Goal: Transaction & Acquisition: Purchase product/service

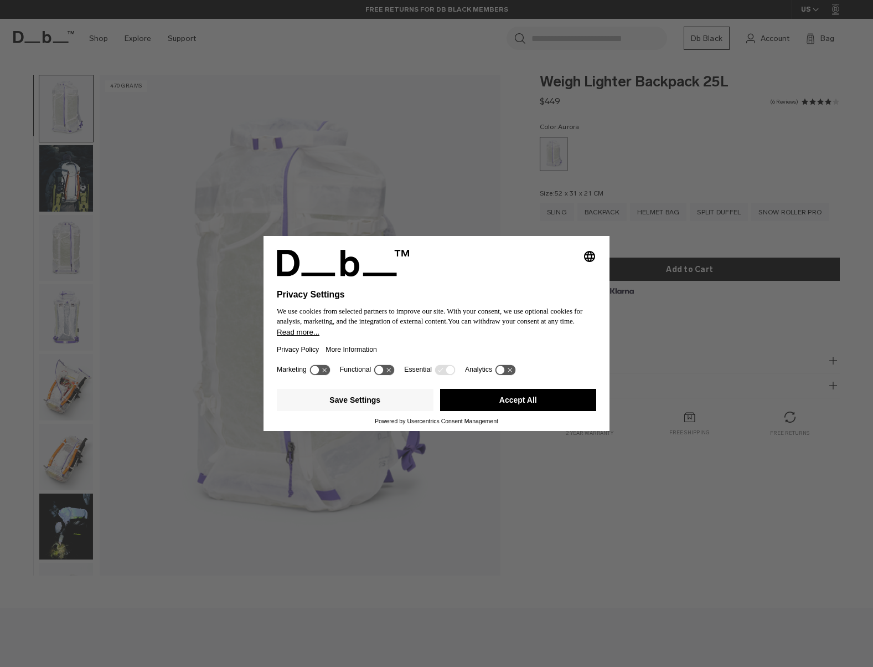
click at [322, 369] on icon at bounding box center [320, 369] width 20 height 11
click at [317, 371] on icon at bounding box center [320, 369] width 20 height 11
click at [348, 402] on button "Save Settings" at bounding box center [355, 400] width 157 height 22
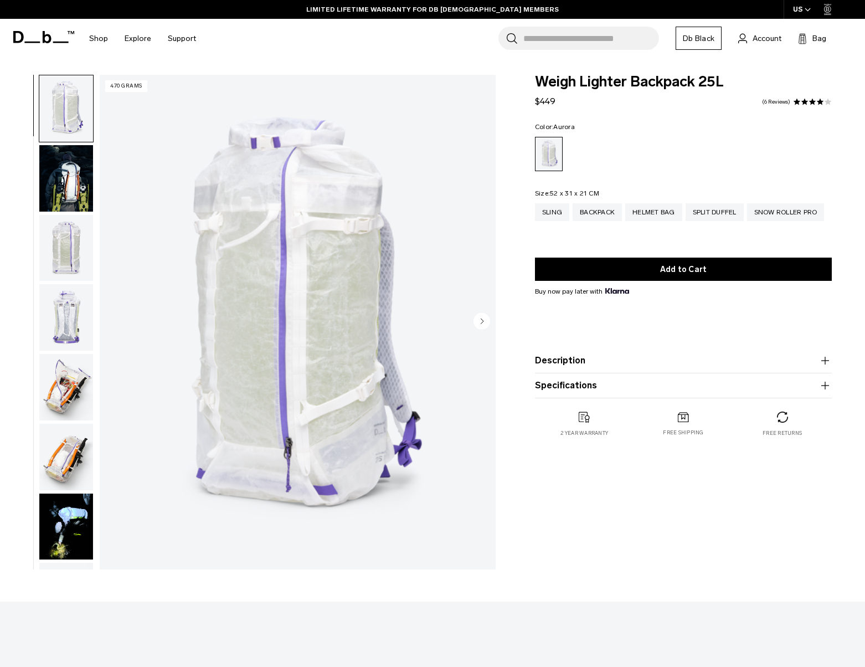
click at [73, 241] on img "button" at bounding box center [66, 248] width 54 height 66
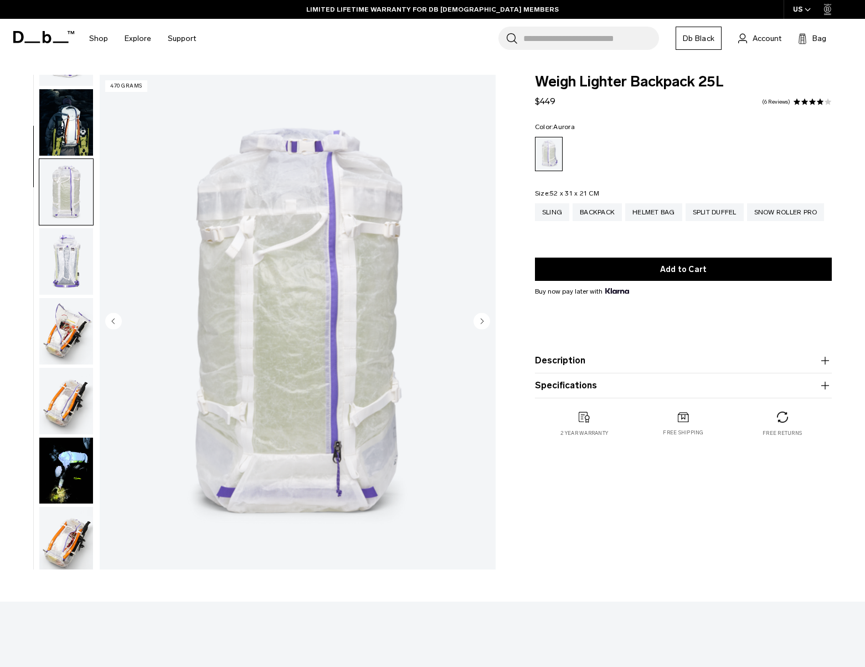
scroll to position [140, 0]
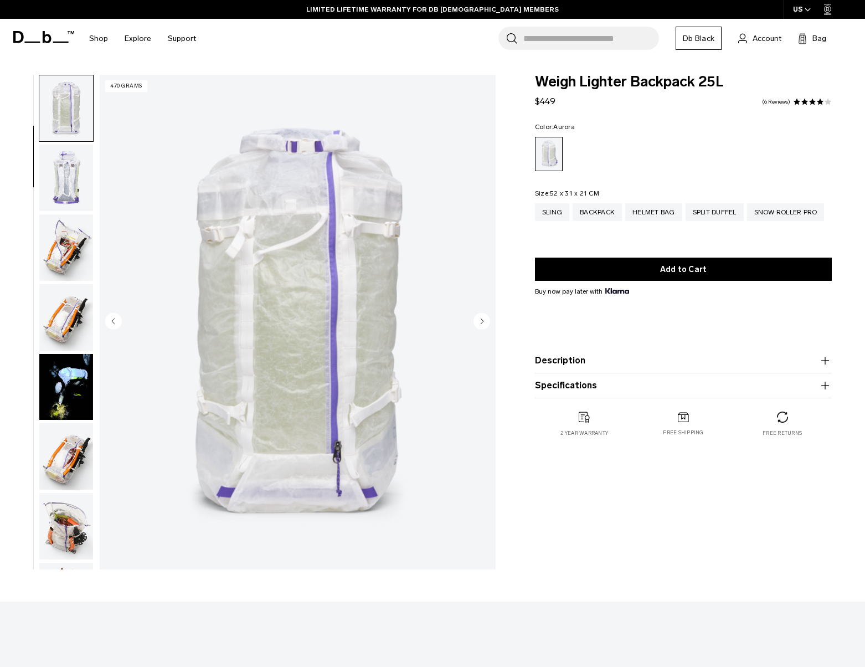
click at [53, 183] on img "button" at bounding box center [66, 178] width 54 height 66
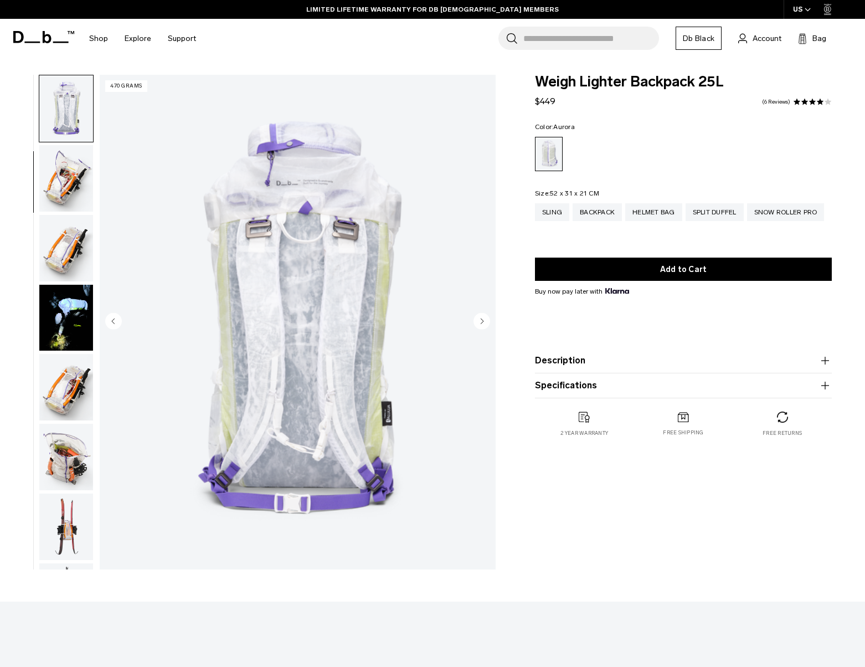
click at [53, 183] on img "button" at bounding box center [66, 178] width 54 height 66
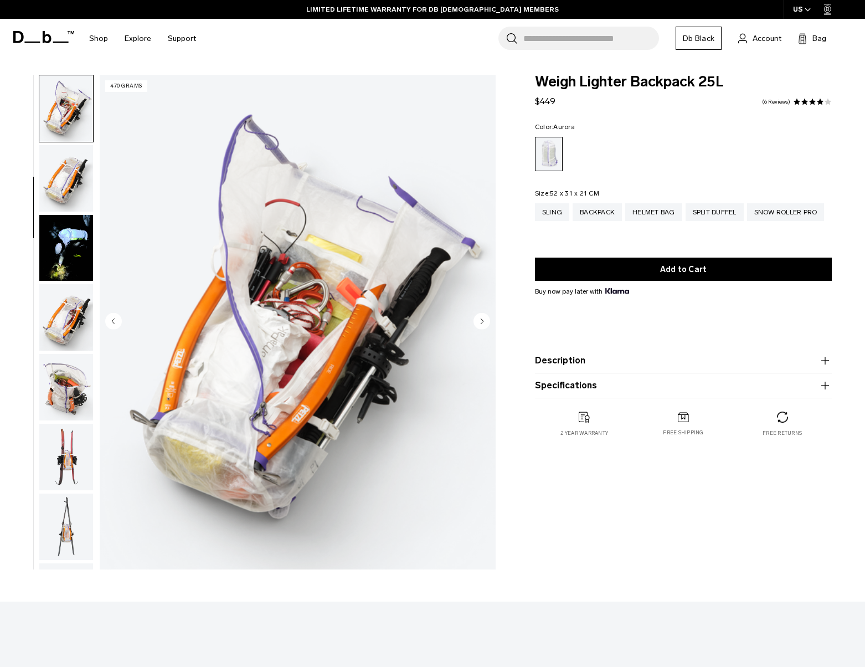
click at [53, 183] on img "button" at bounding box center [66, 178] width 54 height 66
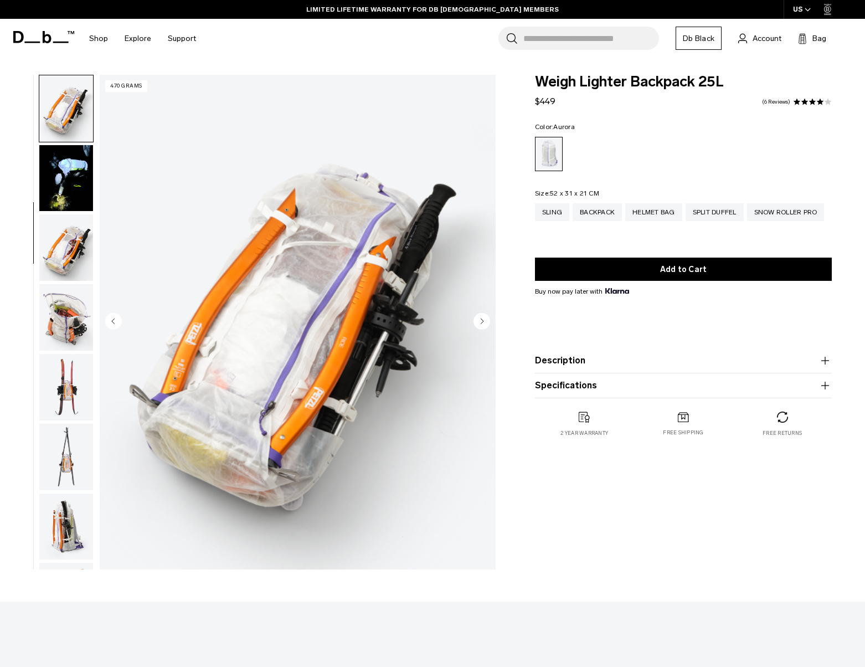
click at [53, 183] on img "button" at bounding box center [66, 178] width 54 height 66
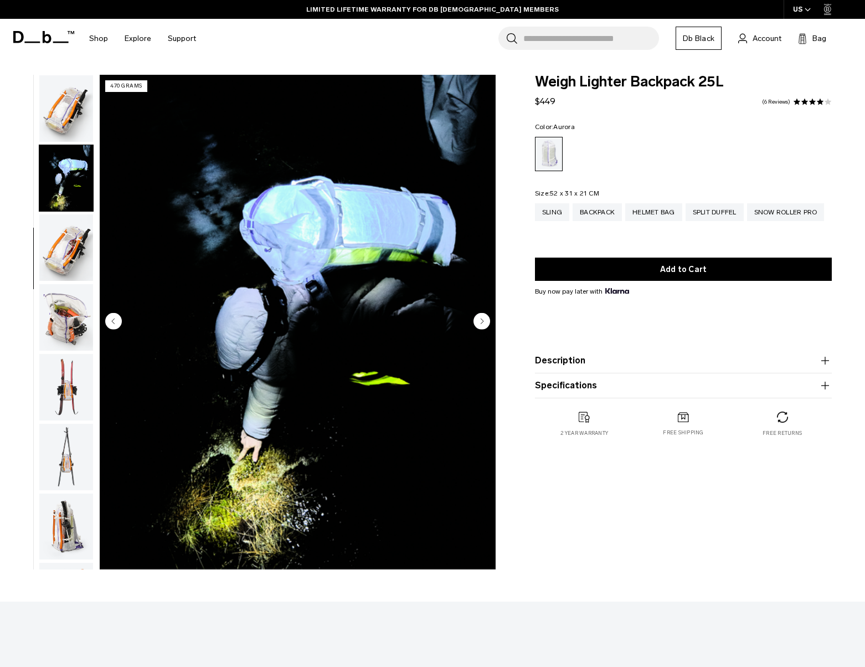
scroll to position [418, 0]
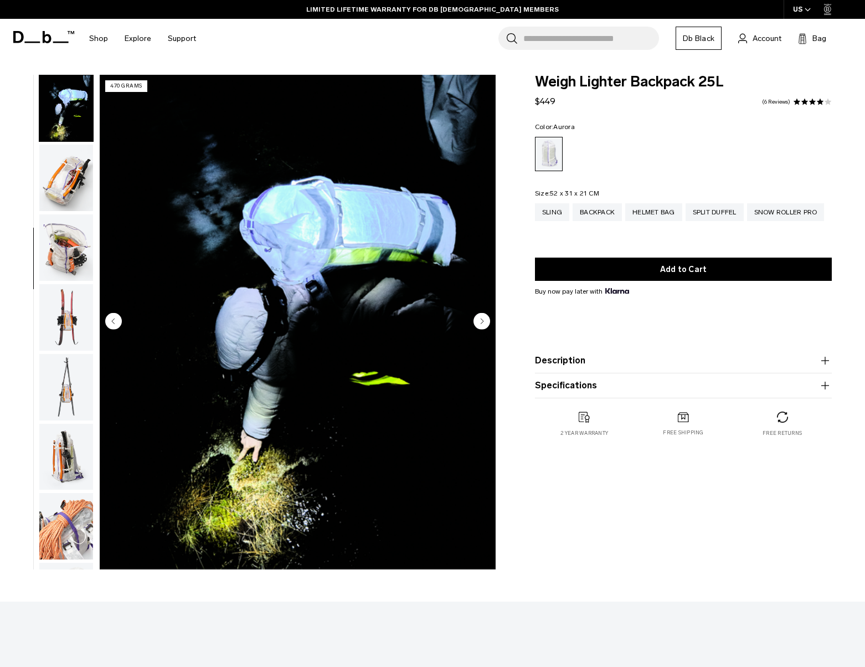
click at [53, 183] on img "button" at bounding box center [66, 178] width 54 height 66
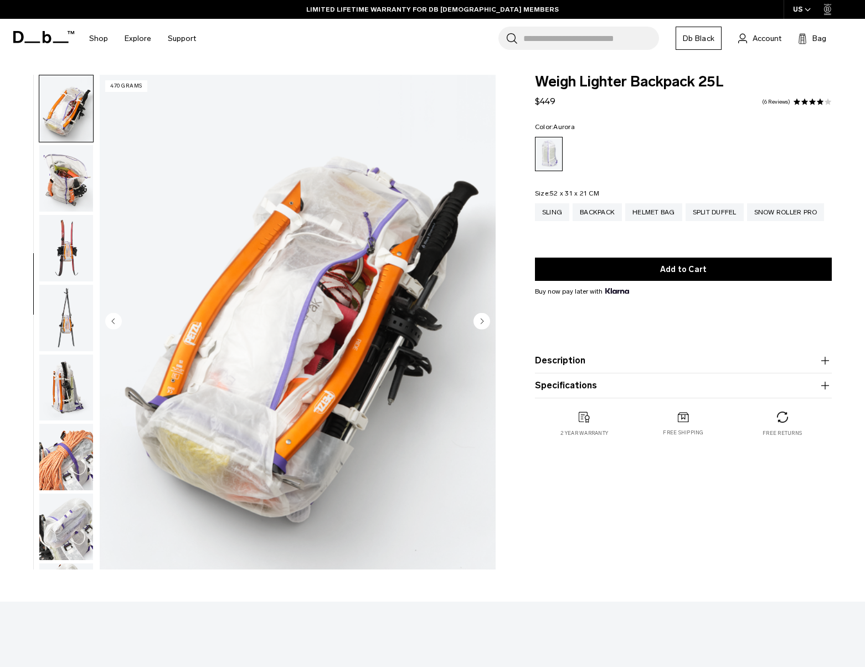
click at [53, 183] on img "button" at bounding box center [66, 178] width 54 height 66
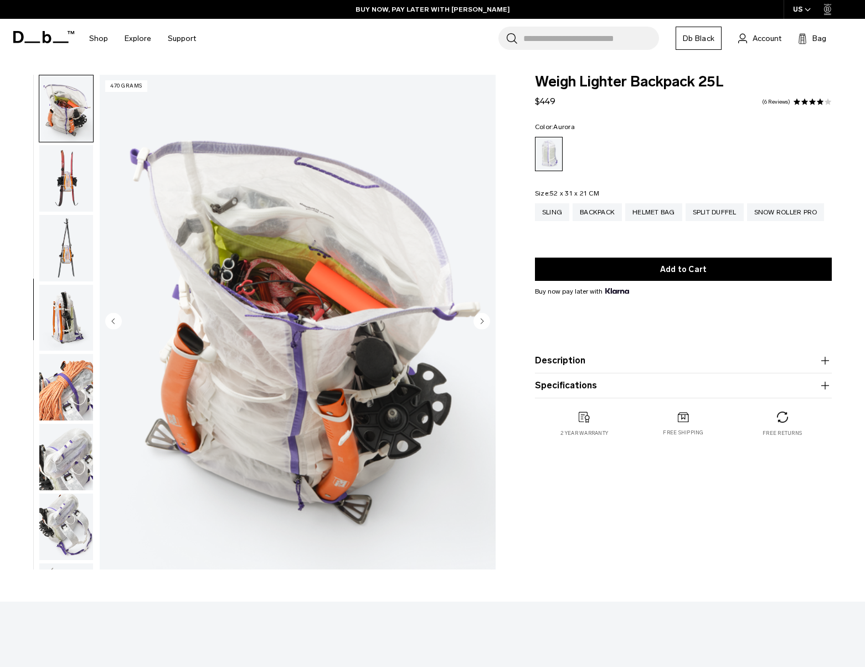
click at [53, 183] on img "button" at bounding box center [66, 178] width 54 height 66
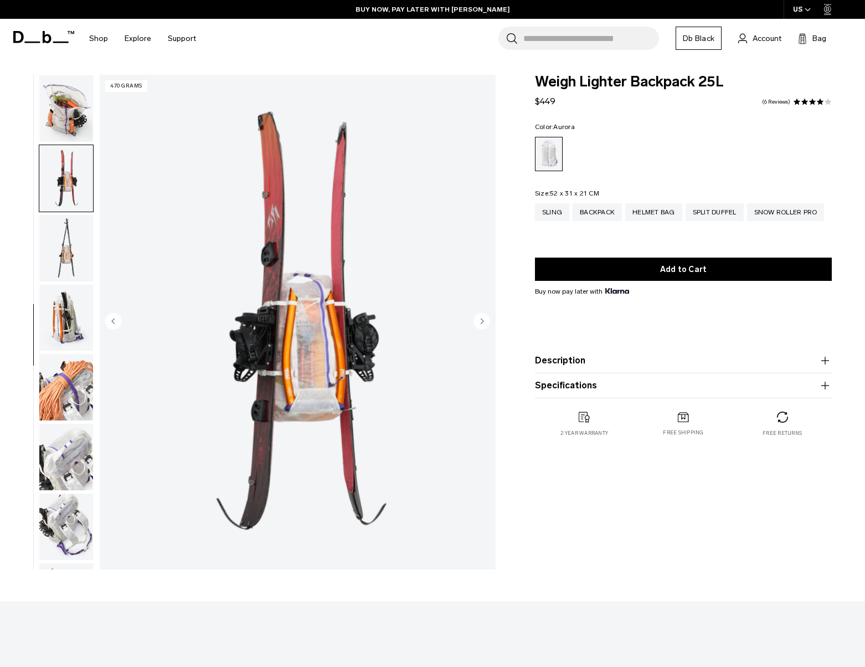
scroll to position [627, 0]
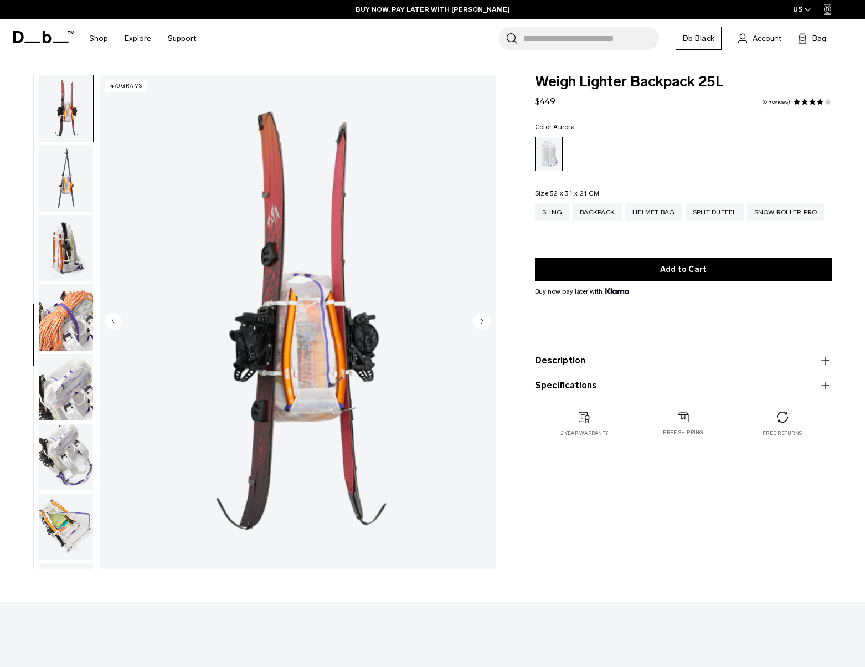
click at [53, 183] on img "button" at bounding box center [66, 178] width 54 height 66
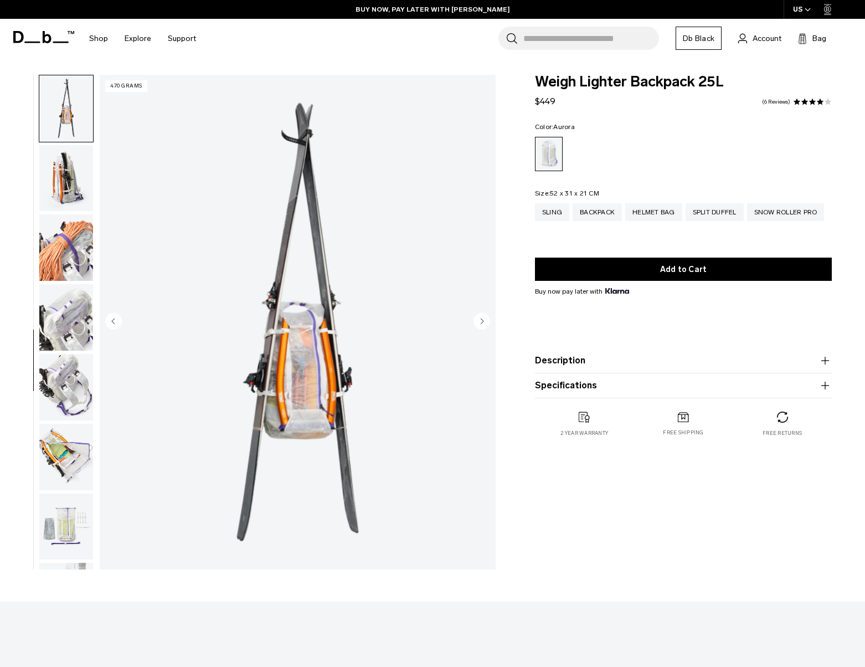
click at [53, 183] on img "button" at bounding box center [66, 178] width 54 height 66
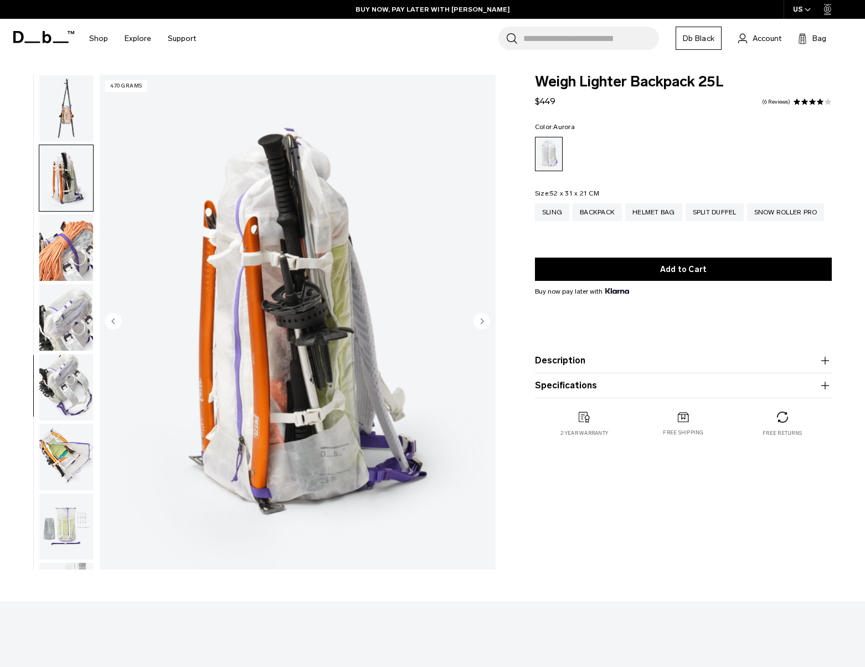
scroll to position [757, 0]
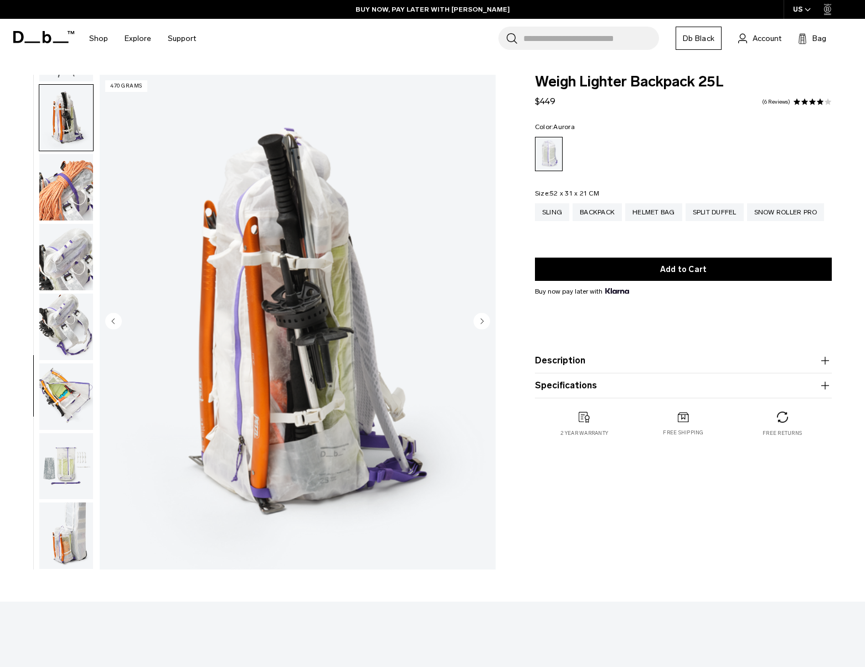
click at [53, 183] on img "button" at bounding box center [66, 187] width 54 height 66
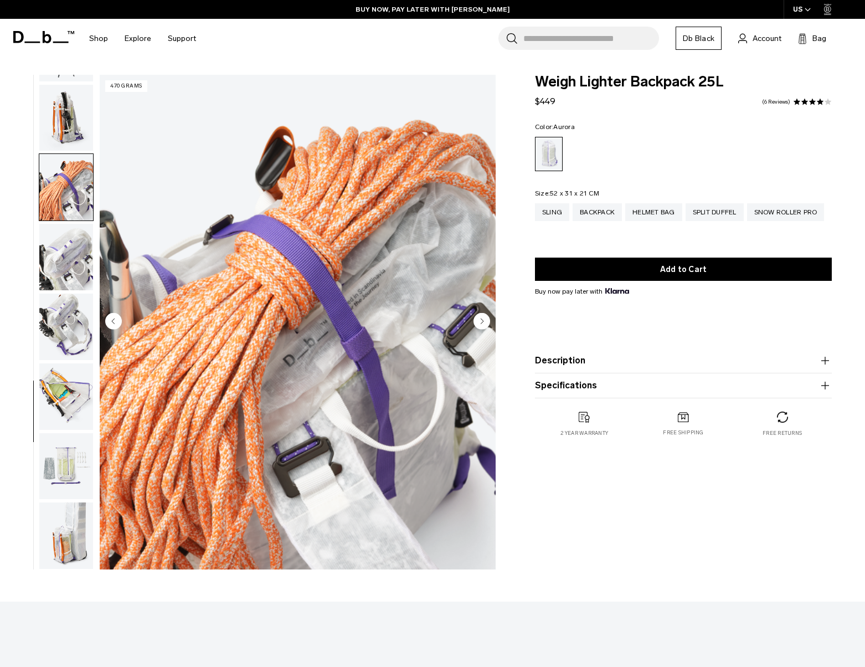
click at [53, 183] on img "button" at bounding box center [66, 187] width 54 height 66
click at [62, 310] on img "button" at bounding box center [66, 327] width 54 height 66
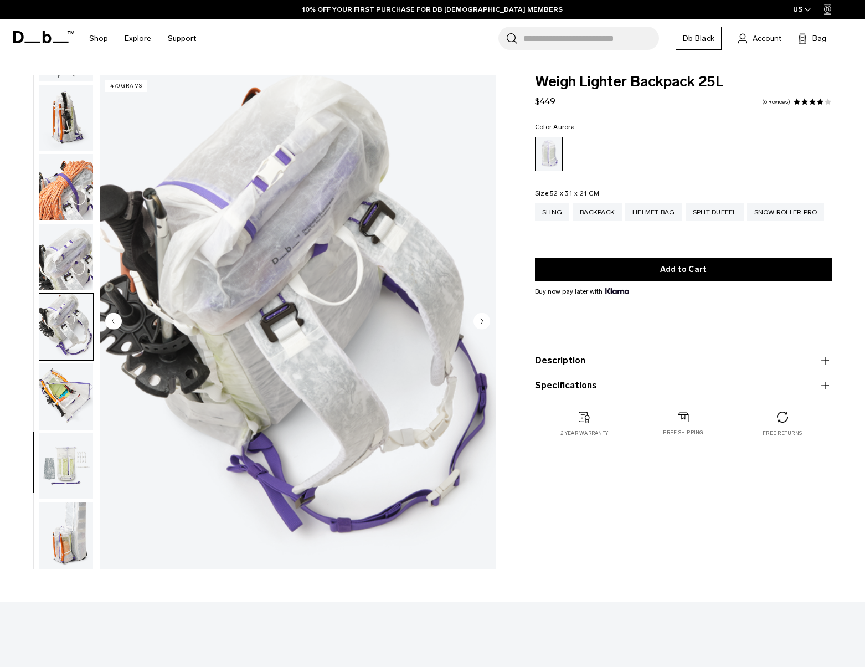
click at [54, 240] on img "button" at bounding box center [66, 257] width 54 height 66
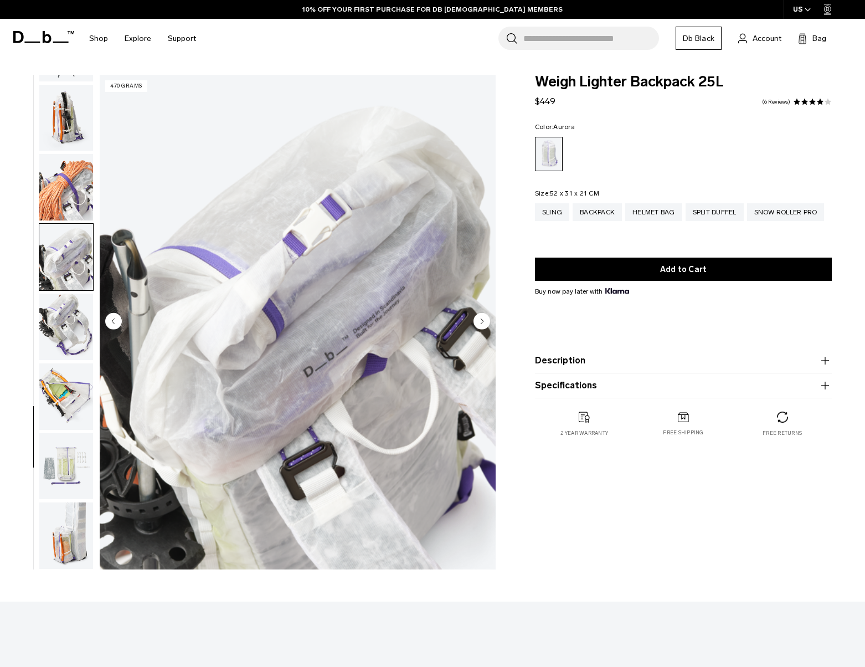
click at [54, 254] on img "button" at bounding box center [66, 257] width 54 height 66
click at [66, 335] on img "button" at bounding box center [66, 327] width 54 height 66
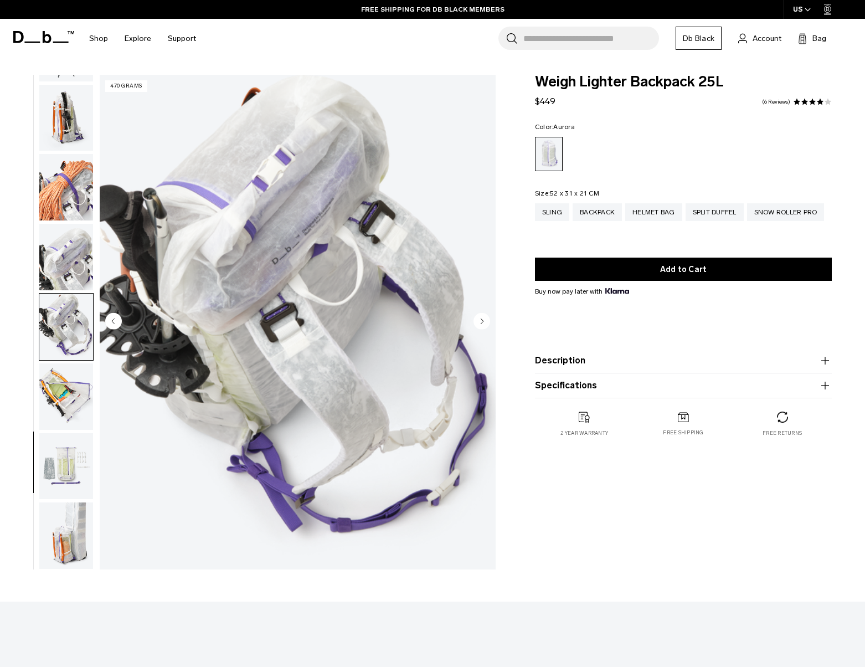
click at [76, 387] on img "button" at bounding box center [66, 396] width 54 height 66
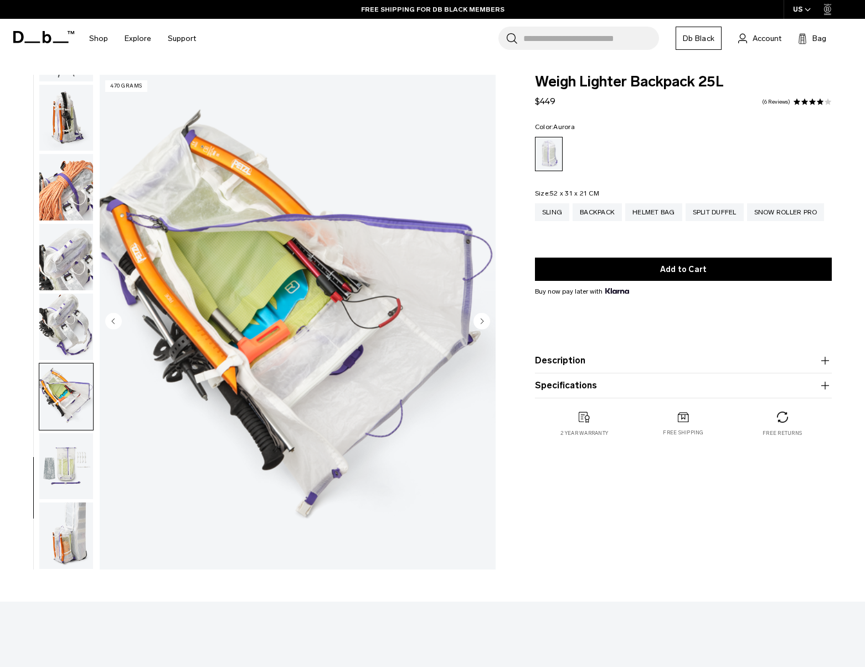
click at [74, 461] on img "button" at bounding box center [66, 466] width 54 height 66
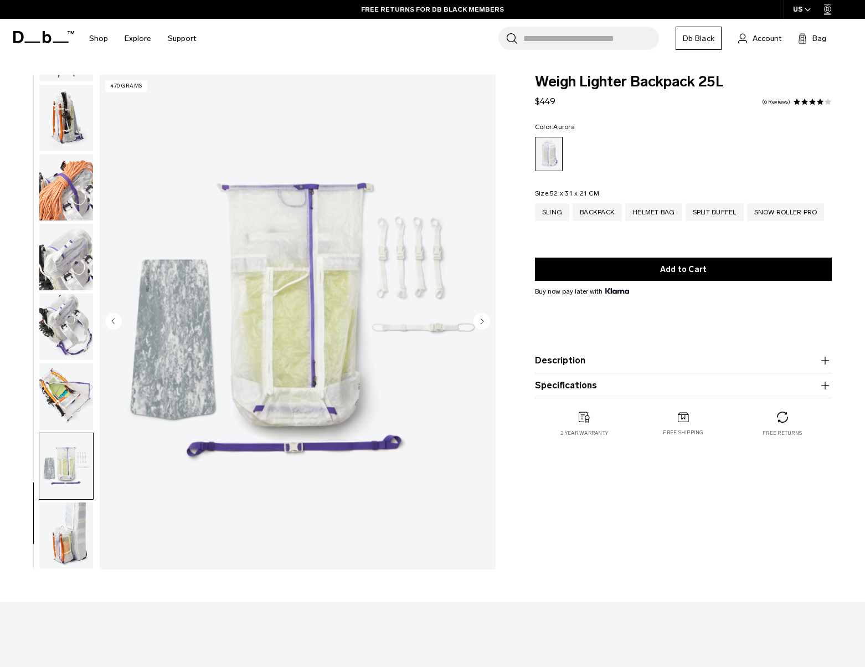
click at [71, 527] on img "button" at bounding box center [66, 535] width 54 height 66
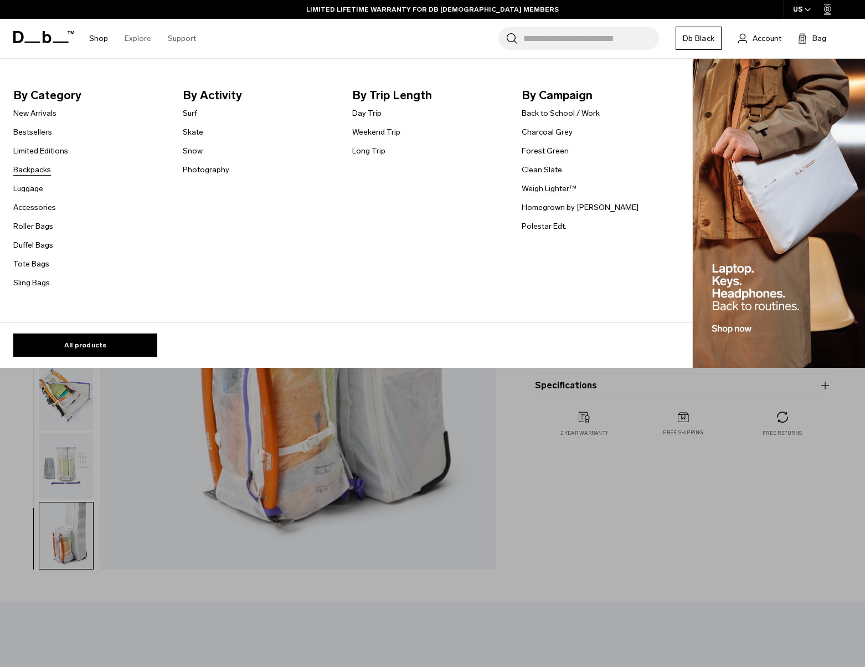
click at [44, 172] on link "Backpacks" at bounding box center [32, 170] width 38 height 12
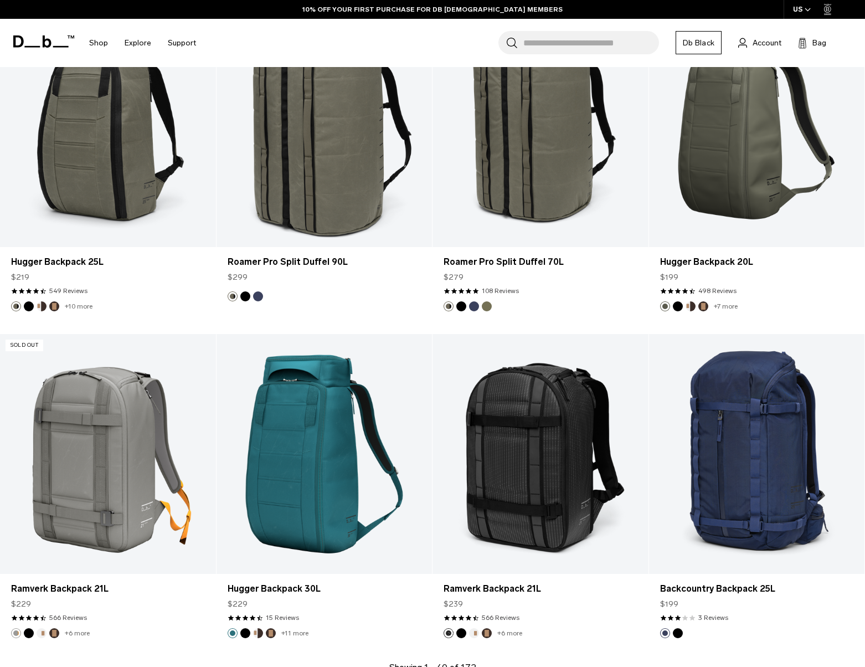
scroll to position [3268, 0]
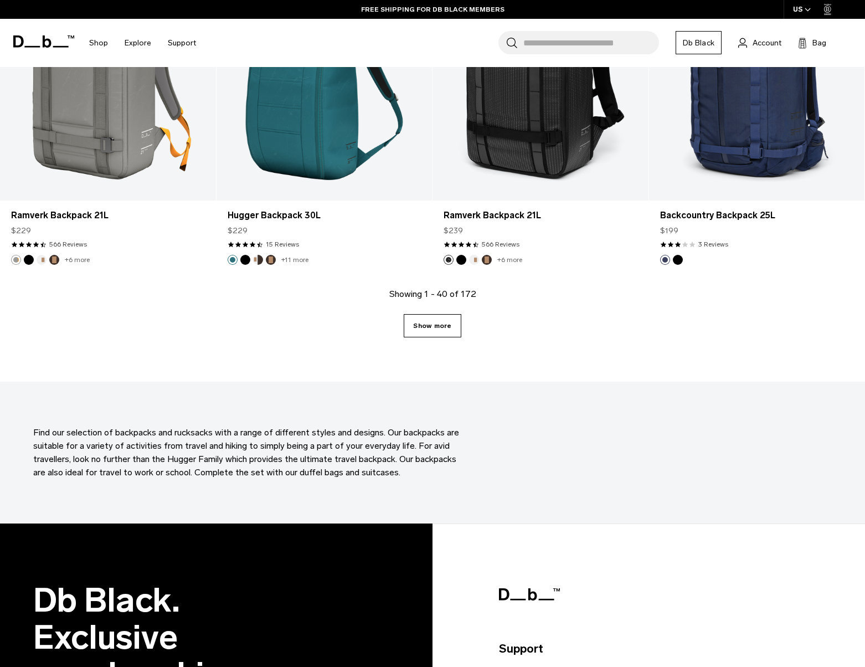
click at [435, 328] on link "Show more" at bounding box center [432, 325] width 57 height 23
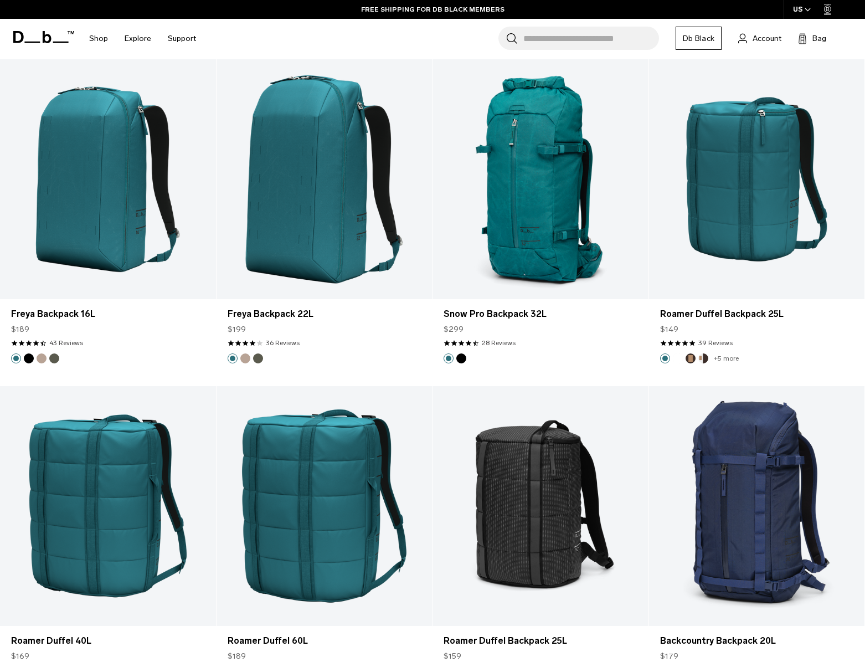
scroll to position [6386, 0]
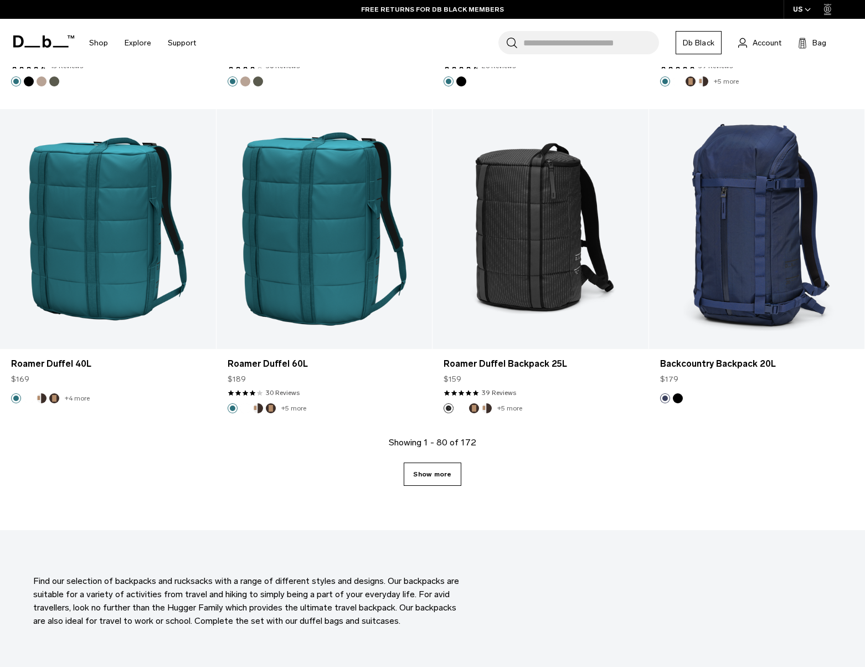
click at [427, 476] on link "Show more" at bounding box center [432, 473] width 57 height 23
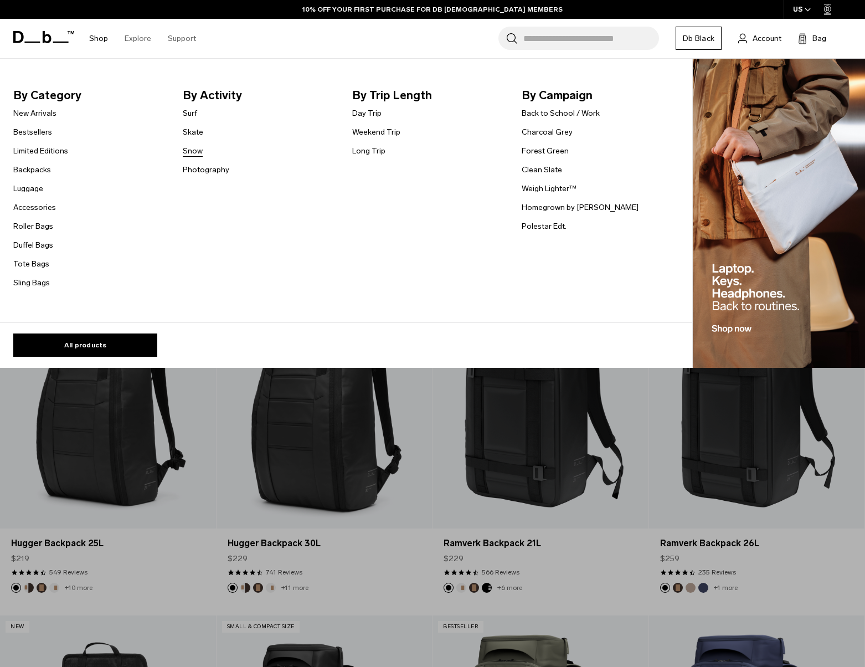
click at [190, 147] on link "Snow" at bounding box center [193, 151] width 20 height 12
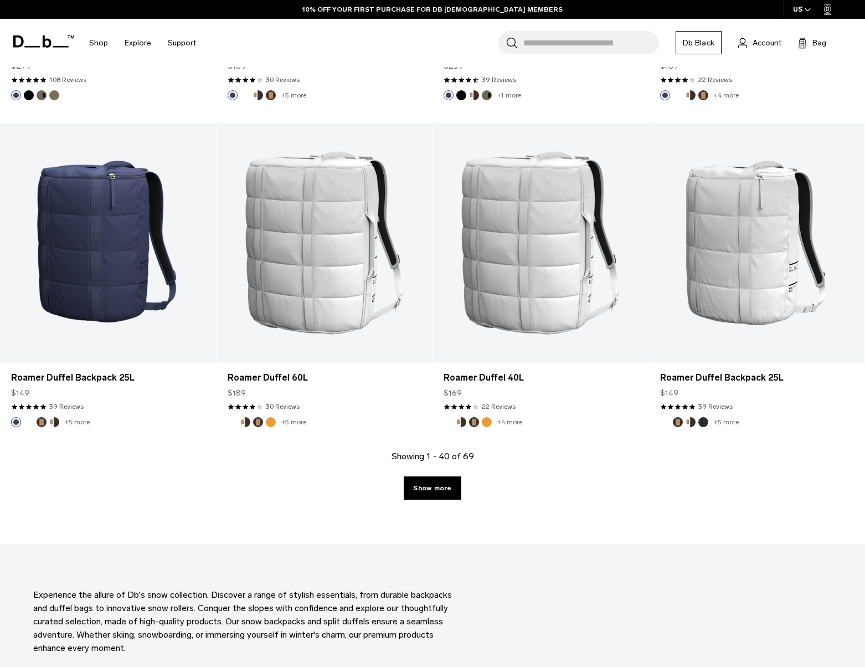
scroll to position [3044, 0]
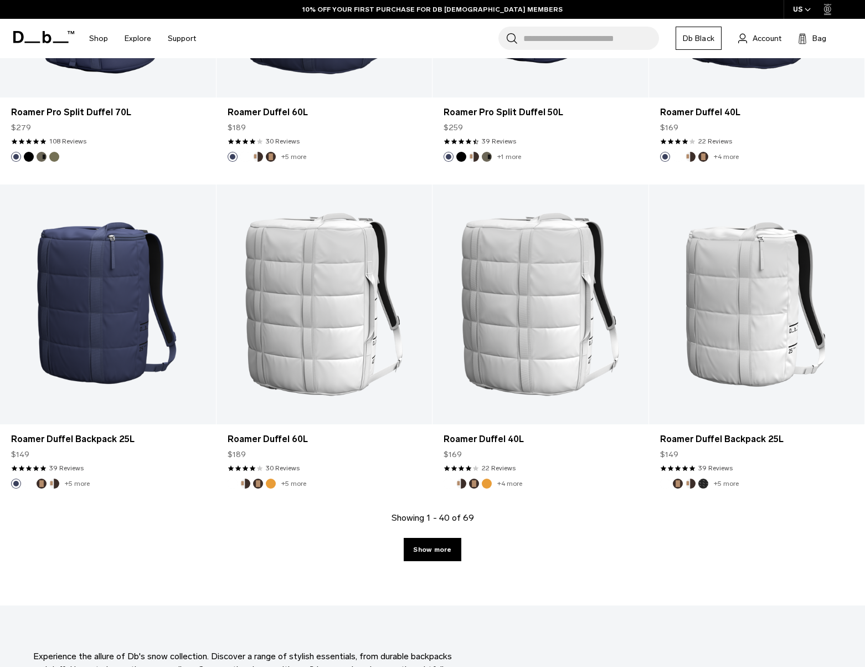
click at [433, 552] on link "Show more" at bounding box center [432, 549] width 57 height 23
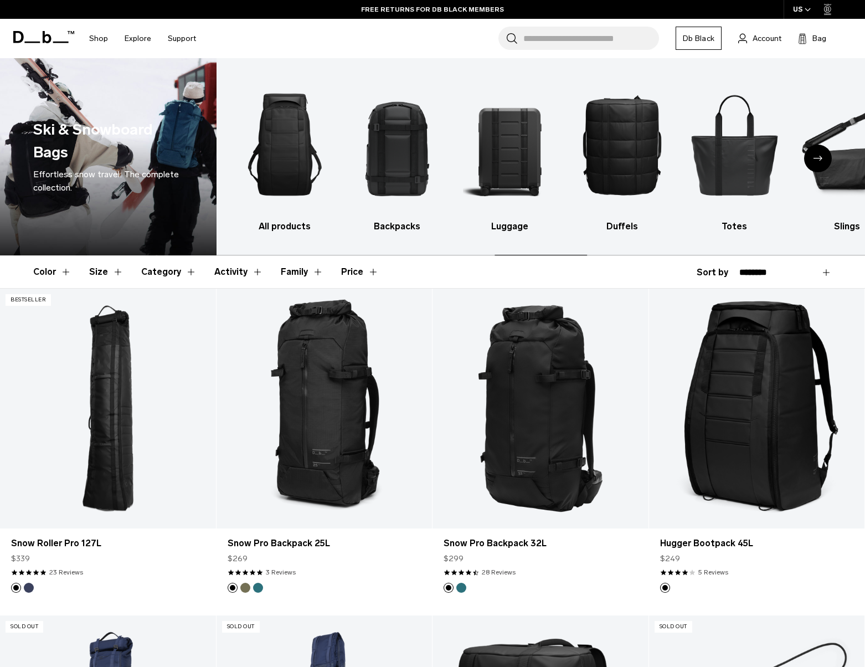
click at [592, 41] on input "Search for Bags, Luggage..." at bounding box center [591, 38] width 136 height 23
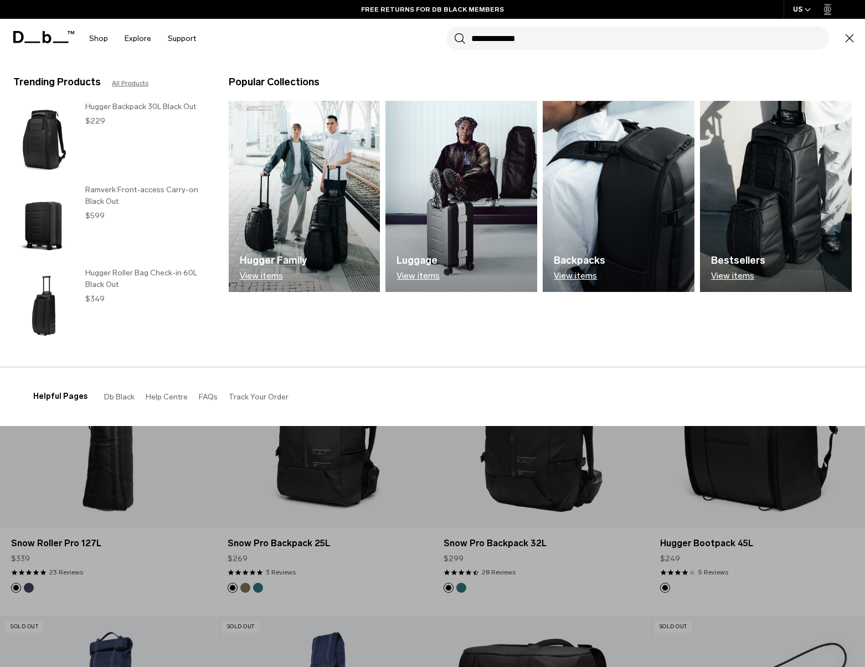
type input "**********"
click at [454, 32] on button "Search" at bounding box center [460, 38] width 12 height 12
